Goal: Task Accomplishment & Management: Manage account settings

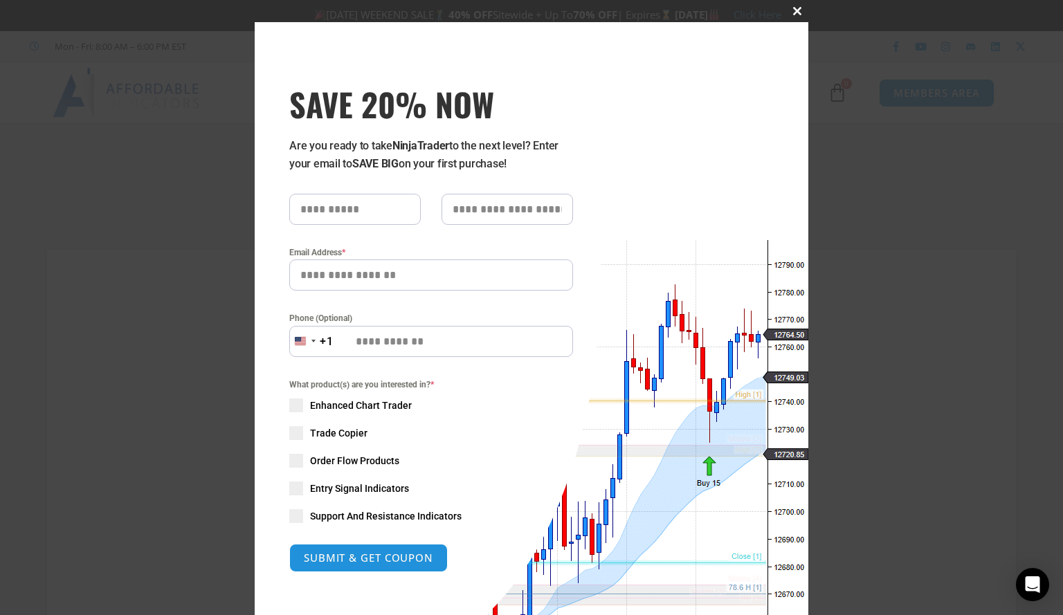
click at [798, 6] on button "Close this module" at bounding box center [797, 11] width 22 height 22
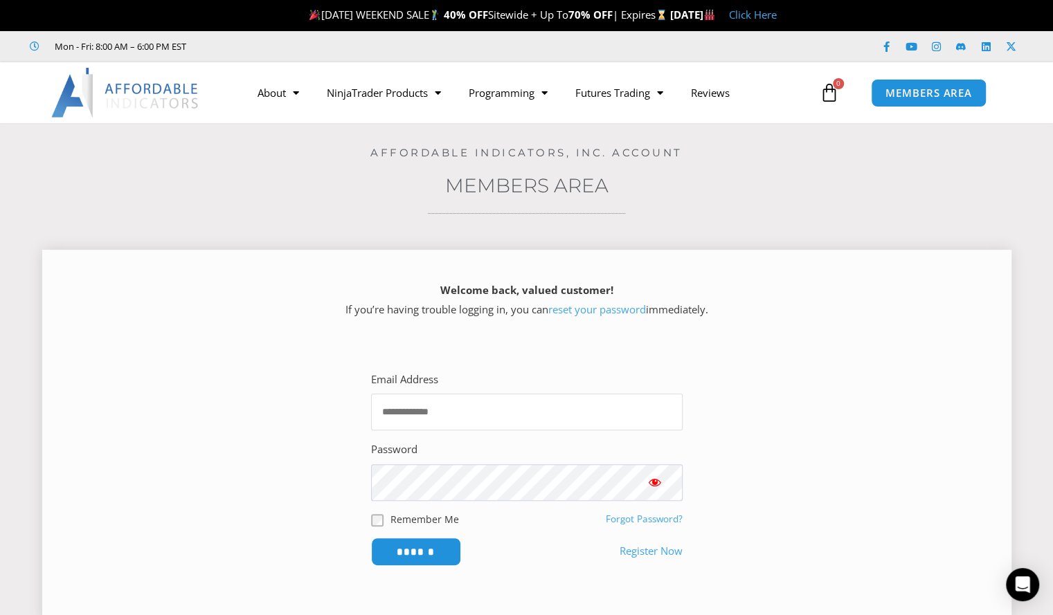
click at [450, 429] on input "Email Address" at bounding box center [527, 412] width 312 height 37
type input "**********"
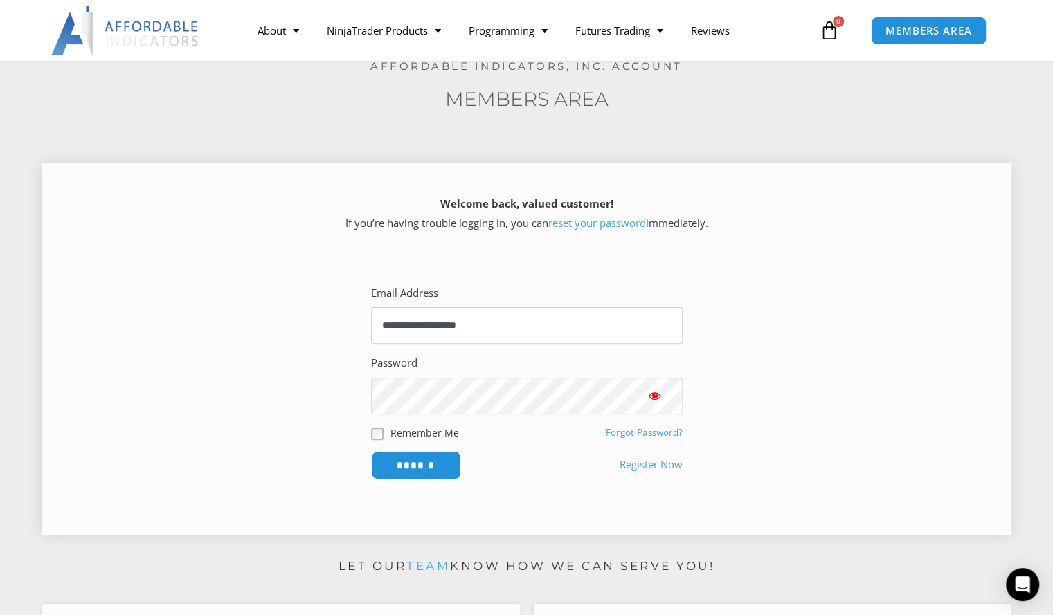
scroll to position [93, 0]
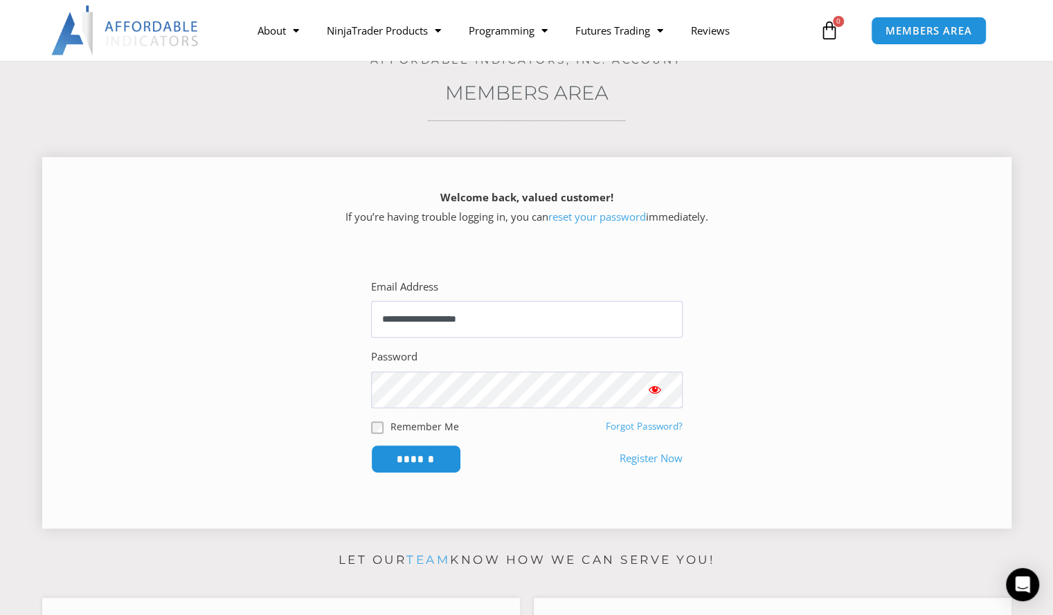
drag, startPoint x: 613, startPoint y: 417, endPoint x: 320, endPoint y: 465, distance: 297.5
click at [320, 465] on section "**********" at bounding box center [527, 375] width 935 height 244
click at [651, 423] on link "Forgot Password?" at bounding box center [644, 426] width 77 height 12
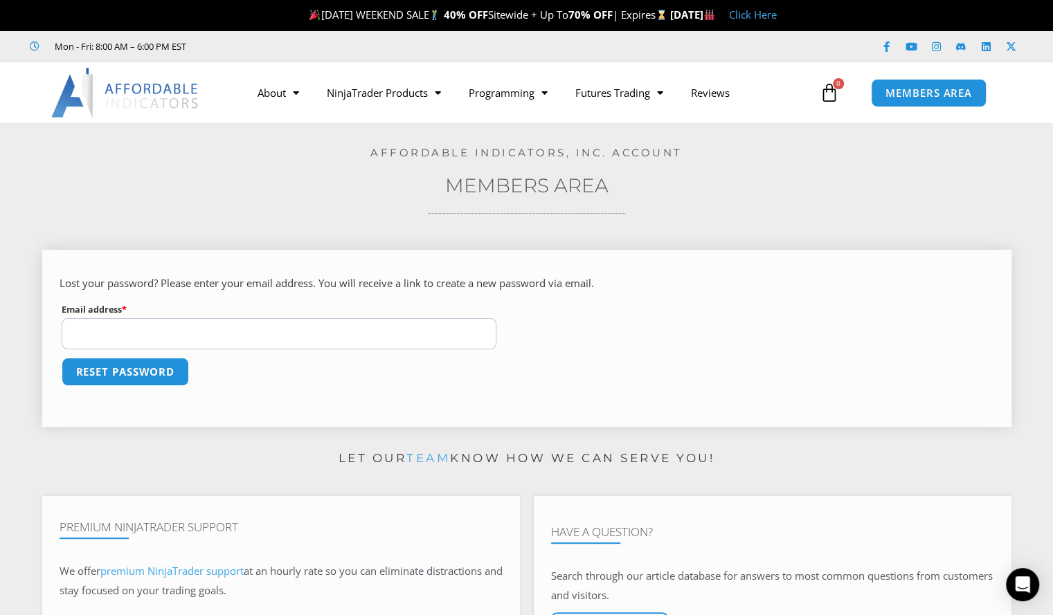
click at [316, 333] on input "Email address * Required" at bounding box center [279, 333] width 435 height 31
type input "**********"
click at [140, 368] on button "Reset password" at bounding box center [125, 372] width 134 height 30
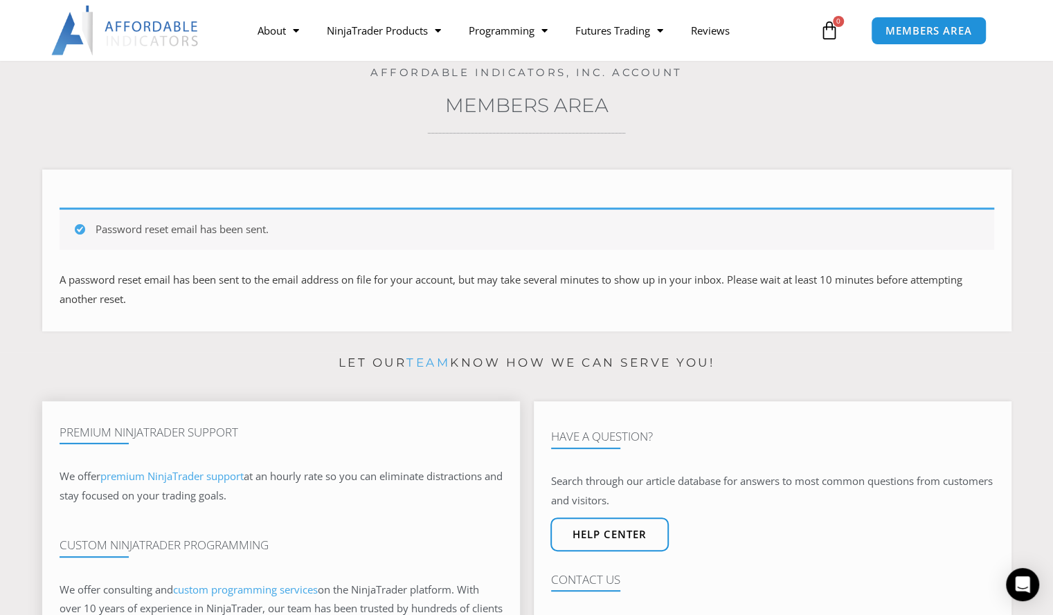
scroll to position [79, 0]
click at [936, 35] on span "MEMBERS AREA" at bounding box center [928, 31] width 95 height 12
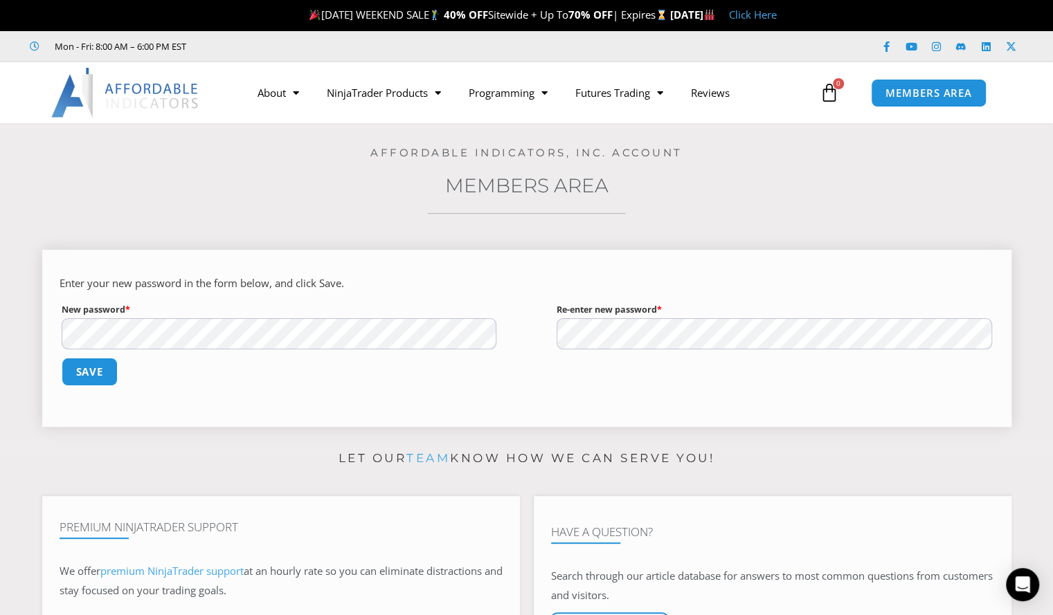
click at [217, 314] on label "New password * Required" at bounding box center [279, 309] width 435 height 17
click at [87, 371] on button "Save" at bounding box center [90, 372] width 60 height 30
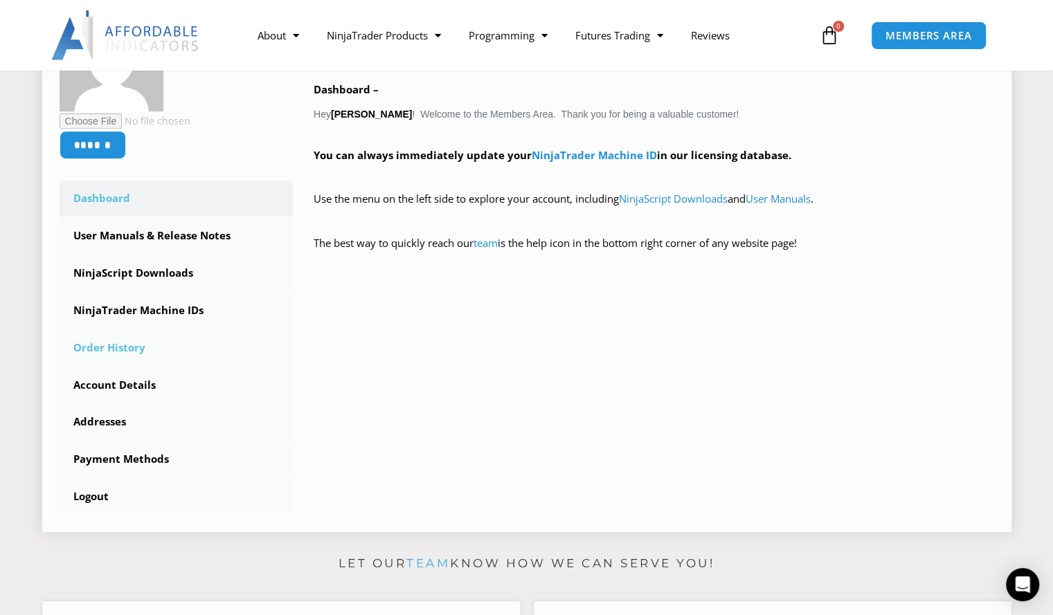
scroll to position [281, 0]
click at [144, 269] on link "NinjaScript Downloads" at bounding box center [177, 273] width 234 height 36
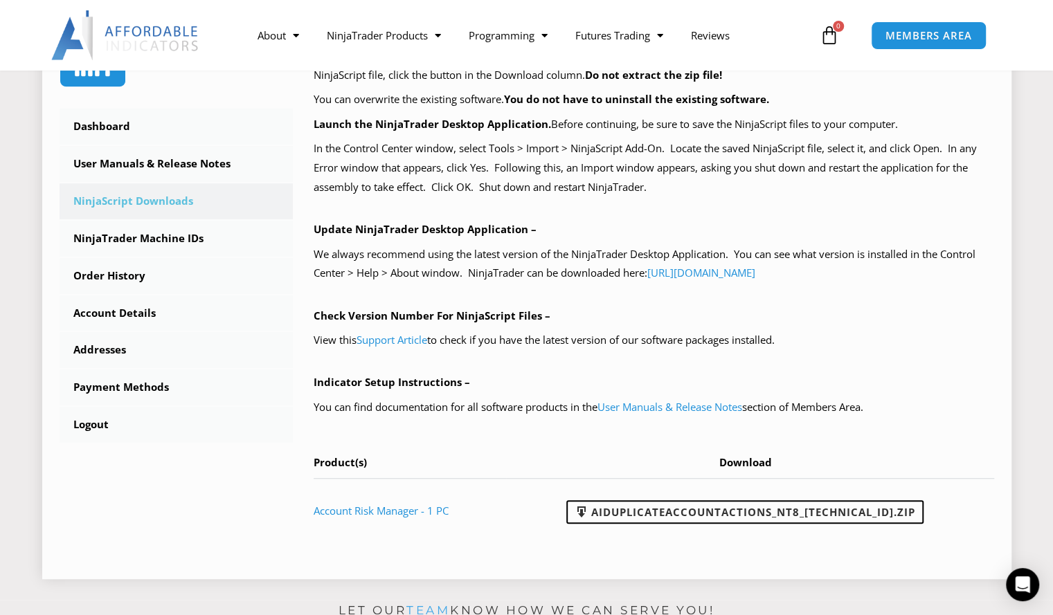
scroll to position [353, 0]
click at [389, 511] on link "Account Risk Manager - 1 PC" at bounding box center [381, 510] width 135 height 14
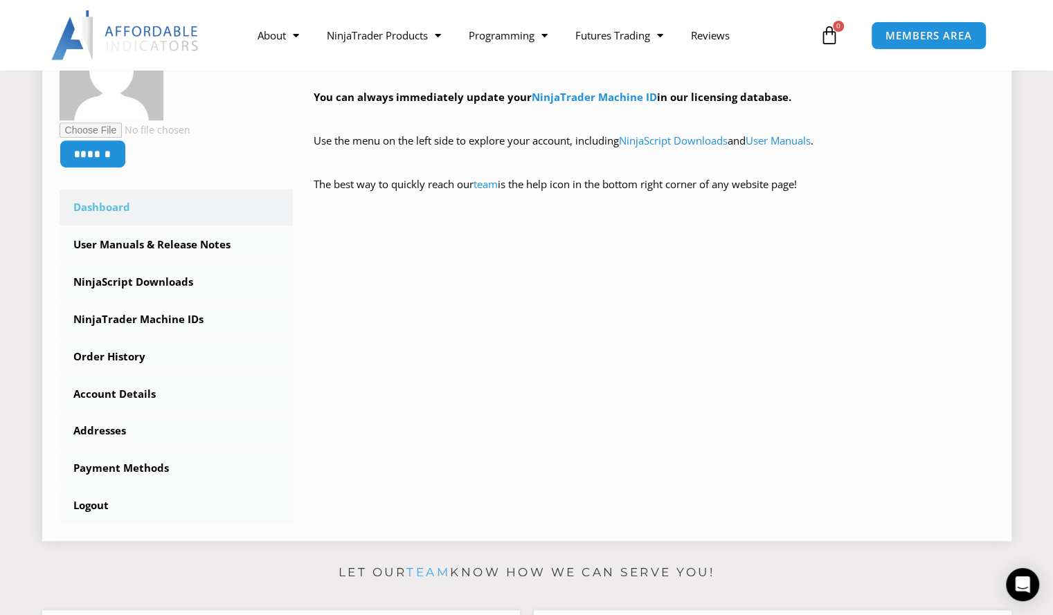
scroll to position [287, 0]
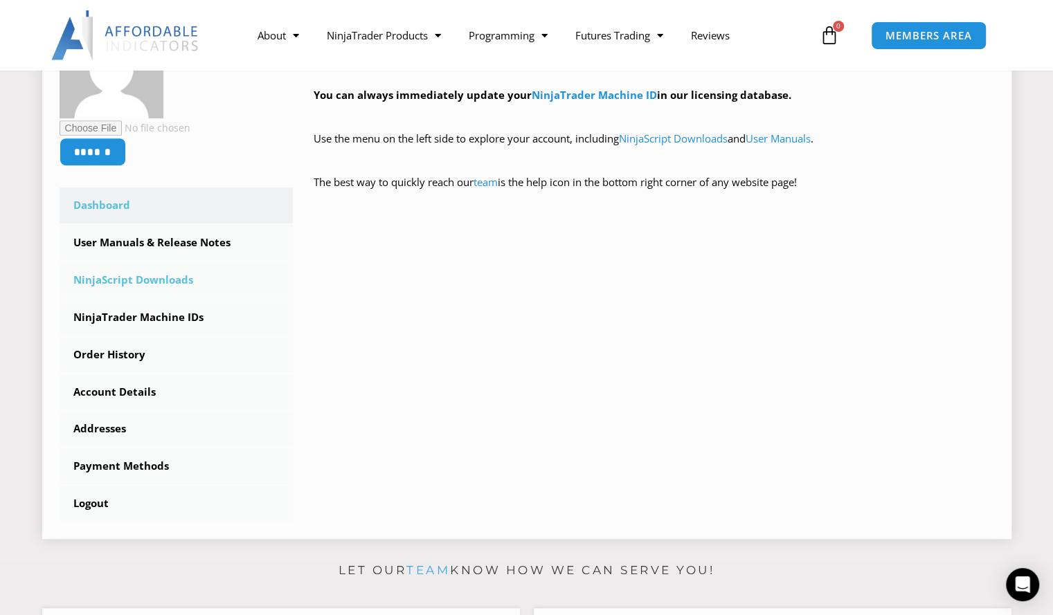
click at [158, 283] on link "NinjaScript Downloads" at bounding box center [177, 280] width 234 height 36
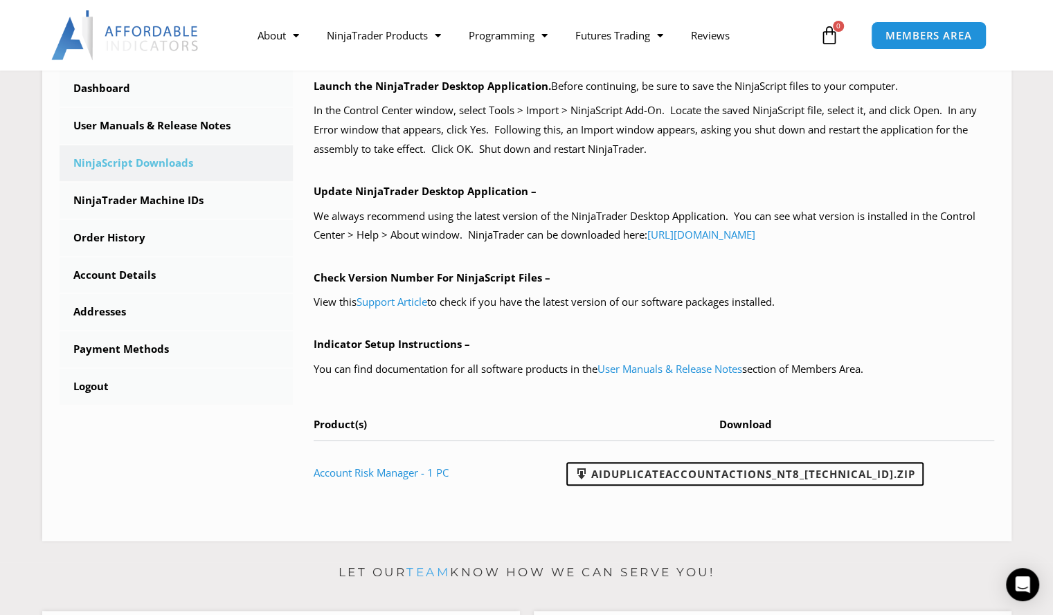
scroll to position [388, 0]
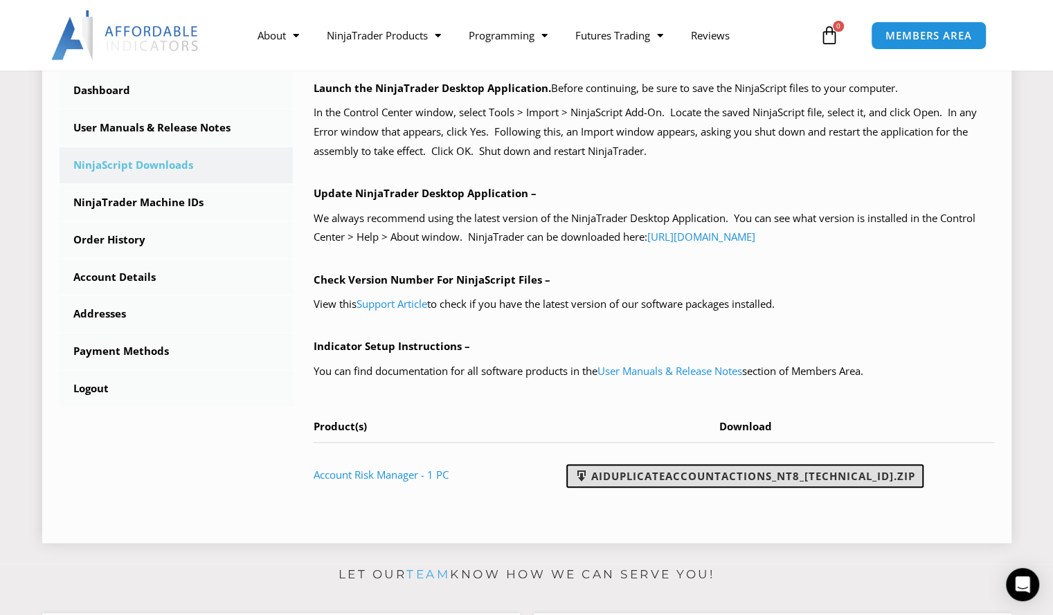
click at [780, 474] on link "AIDuplicateAccountActions_NT8_[TECHNICAL_ID].zip" at bounding box center [744, 477] width 357 height 24
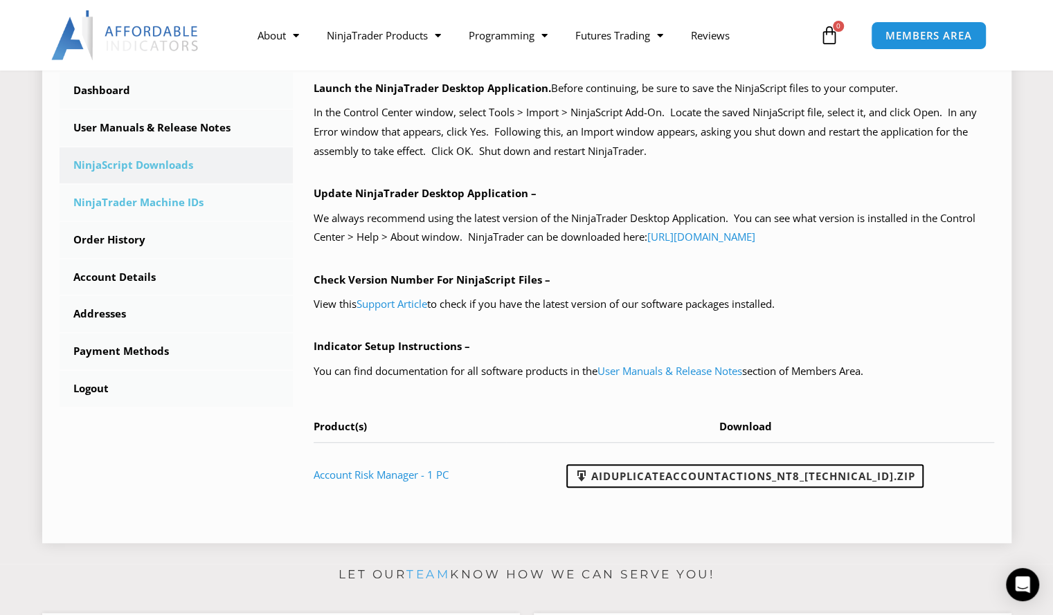
click at [174, 206] on link "NinjaTrader Machine IDs" at bounding box center [177, 203] width 234 height 36
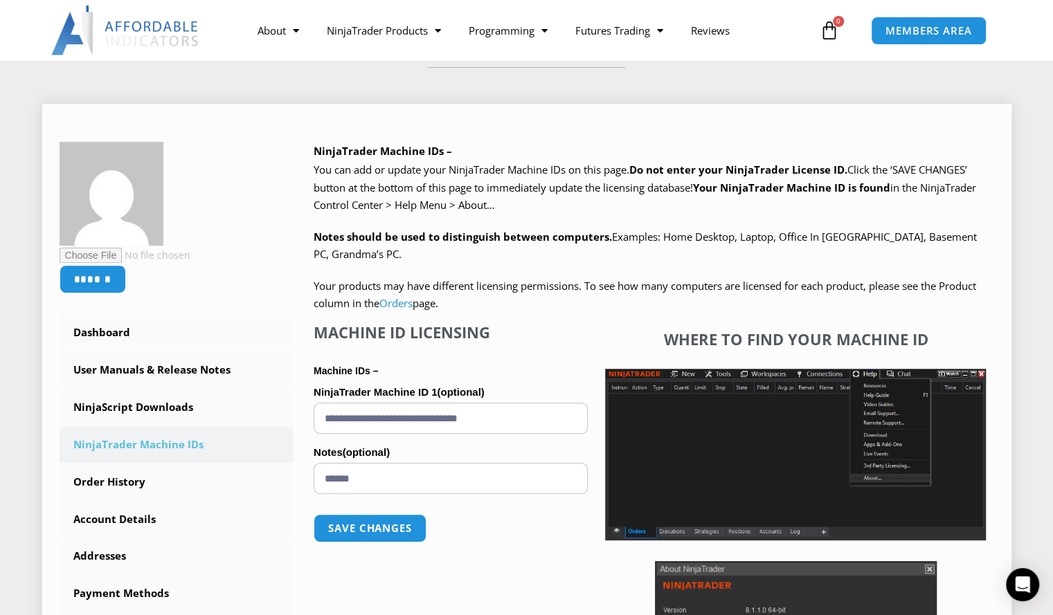
scroll to position [159, 0]
